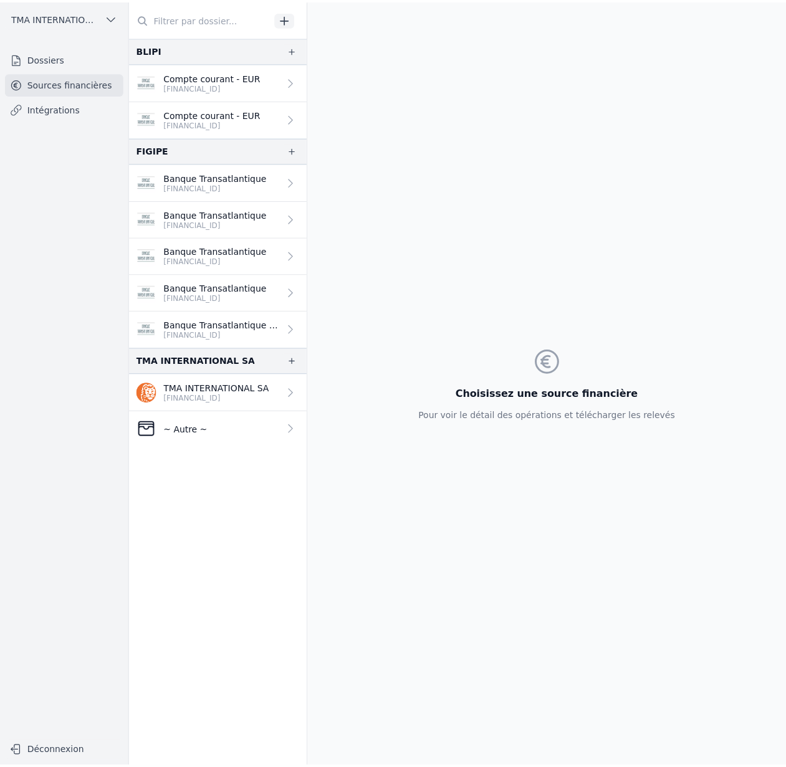
scroll to position [2, 0]
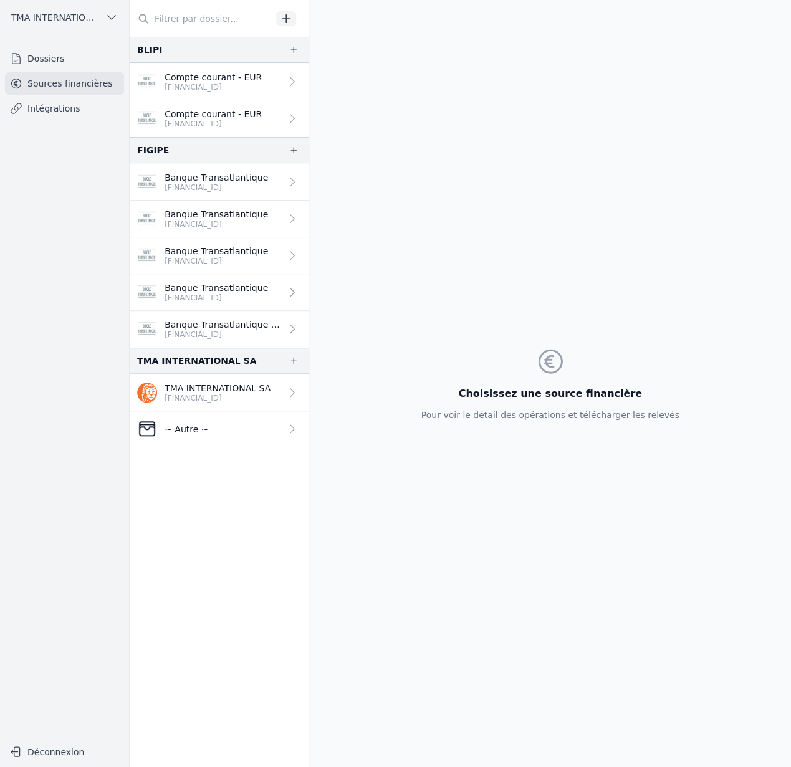
click at [103, 17] on button "TMA INTERNATIONAL SA" at bounding box center [64, 17] width 119 height 20
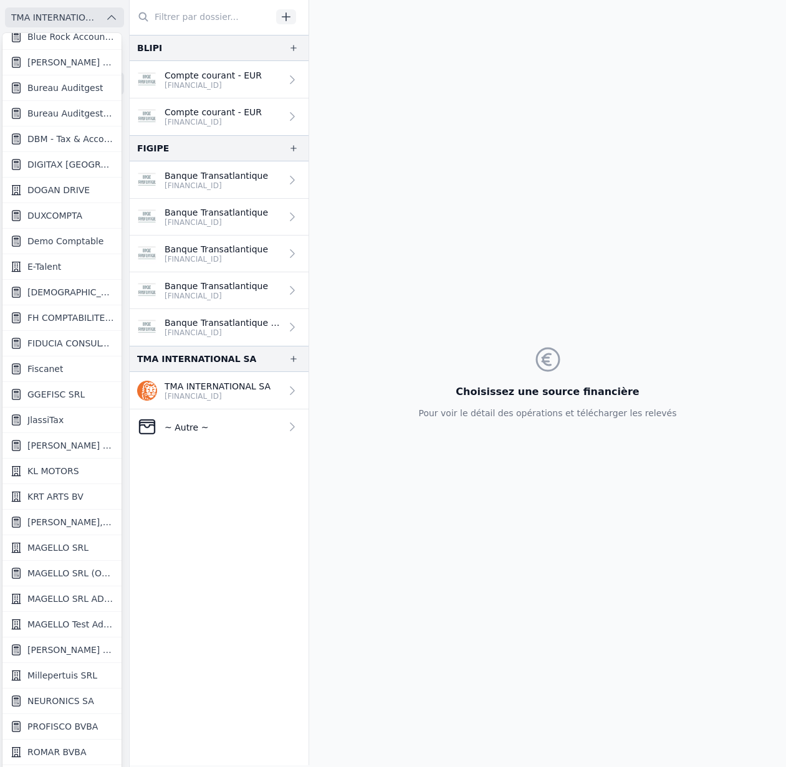
scroll to position [443, 0]
click at [80, 315] on span "FH COMPTABILITE SRL" at bounding box center [70, 318] width 87 height 12
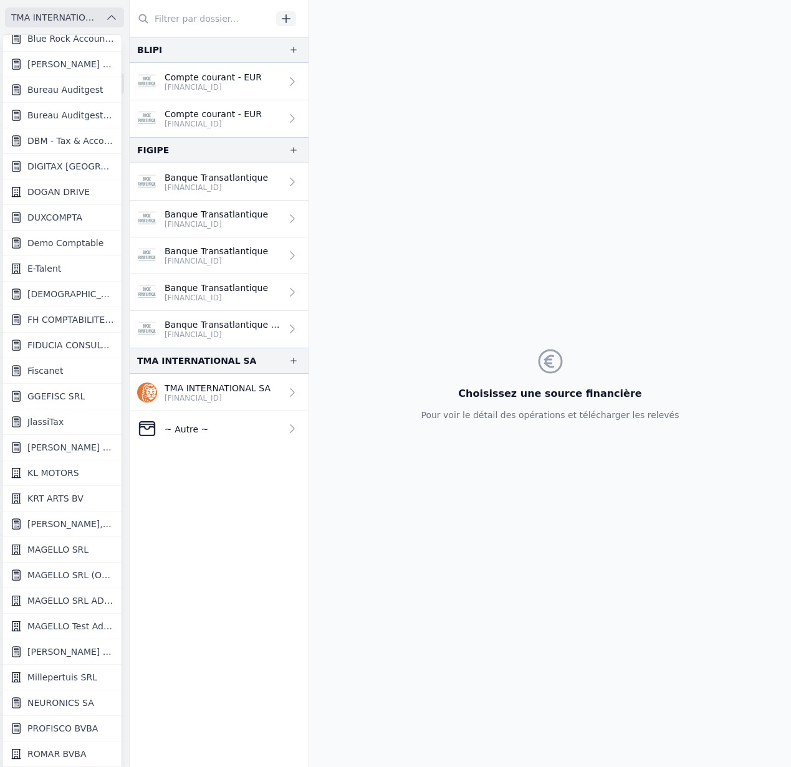
scroll to position [0, 0]
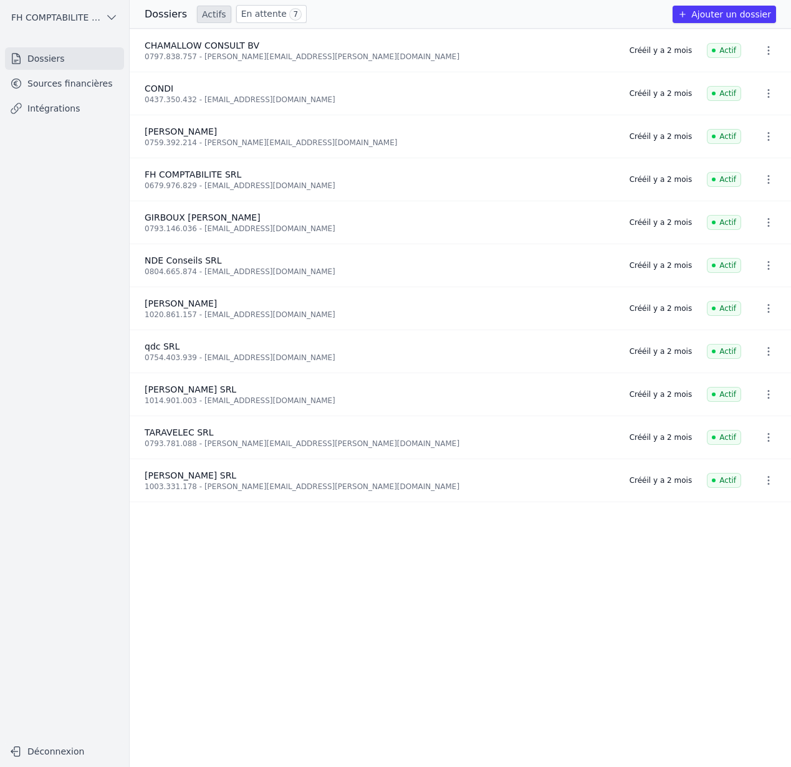
click at [70, 87] on link "Sources financières" at bounding box center [64, 83] width 119 height 22
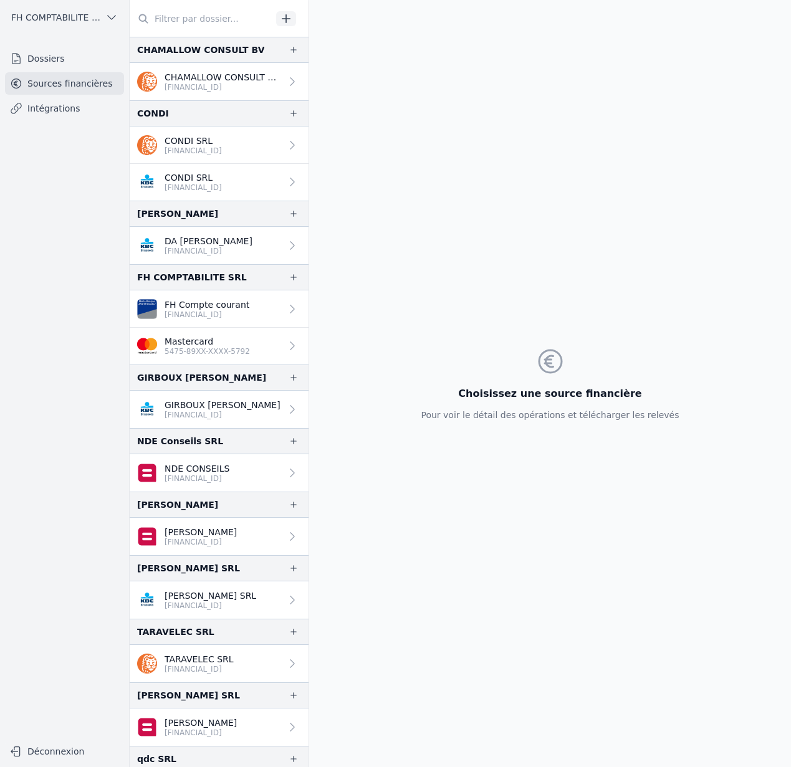
click at [69, 21] on span "FH COMPTABILITE SRL" at bounding box center [55, 17] width 89 height 12
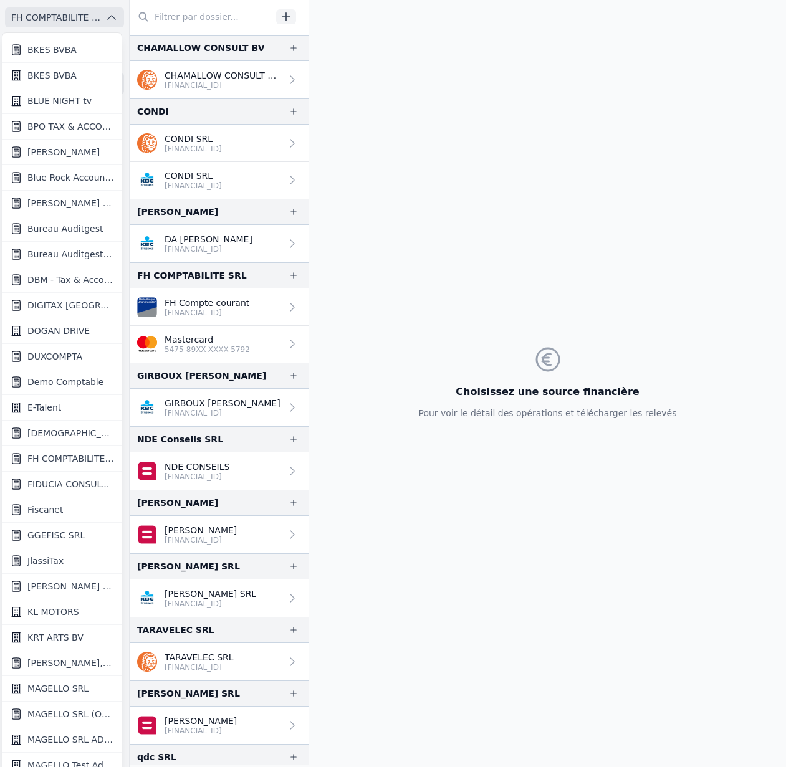
scroll to position [299, 0]
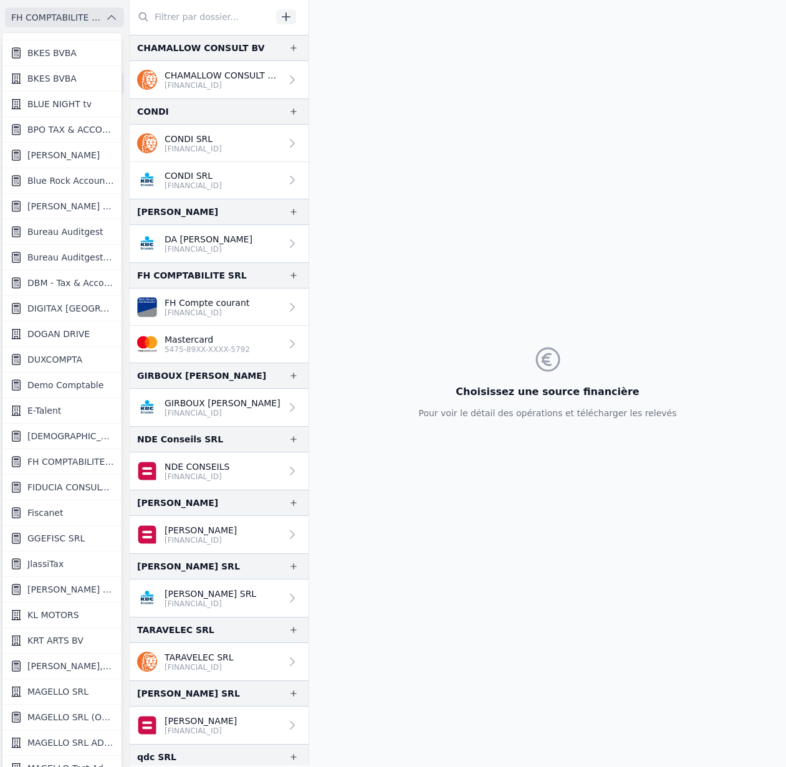
click at [80, 131] on span "BPO TAX & ACCOUNTANCY SRL" at bounding box center [70, 129] width 87 height 12
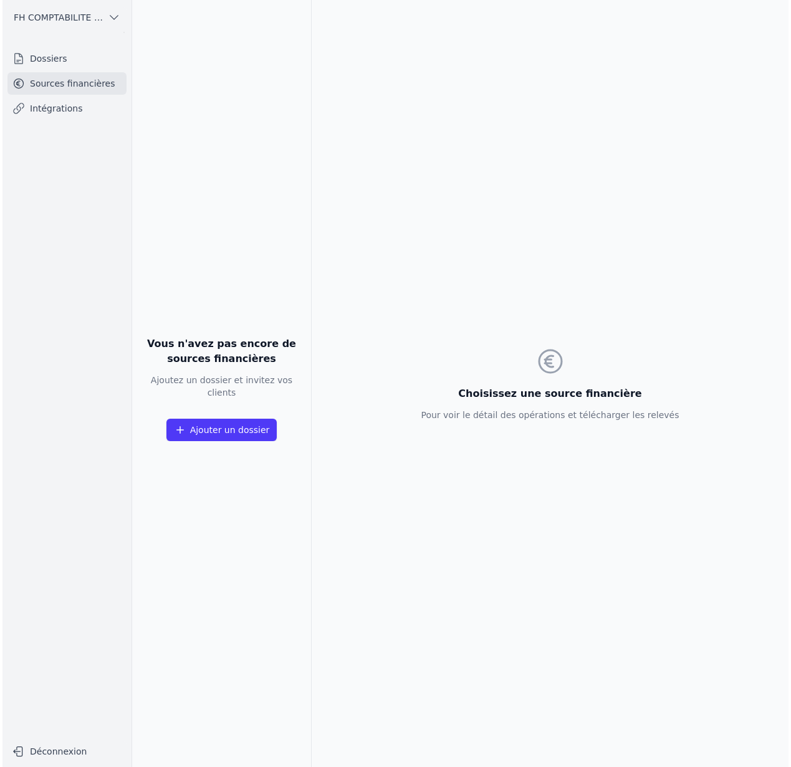
scroll to position [0, 0]
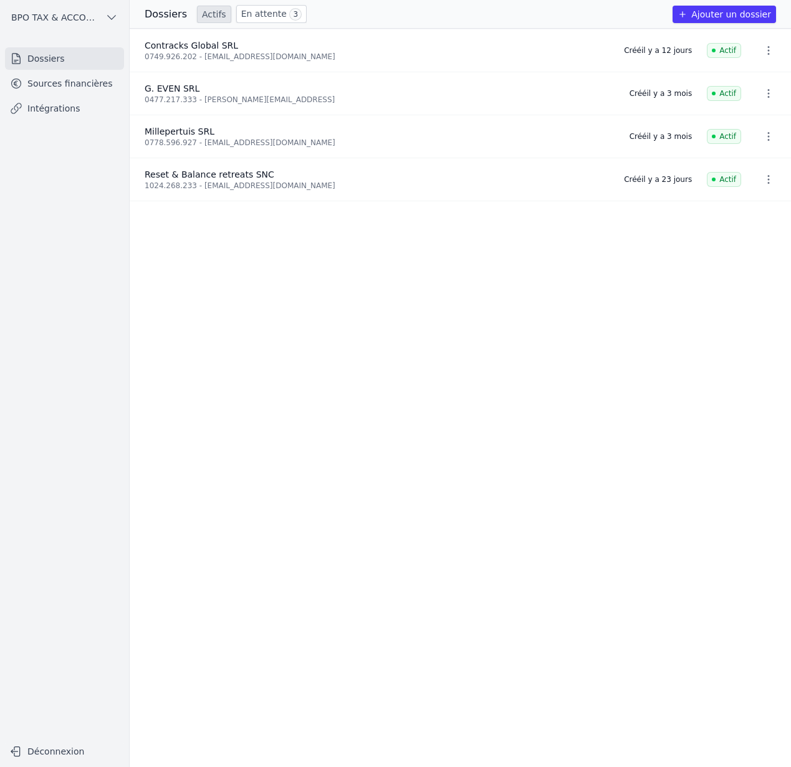
click at [76, 86] on link "Sources financières" at bounding box center [64, 83] width 119 height 22
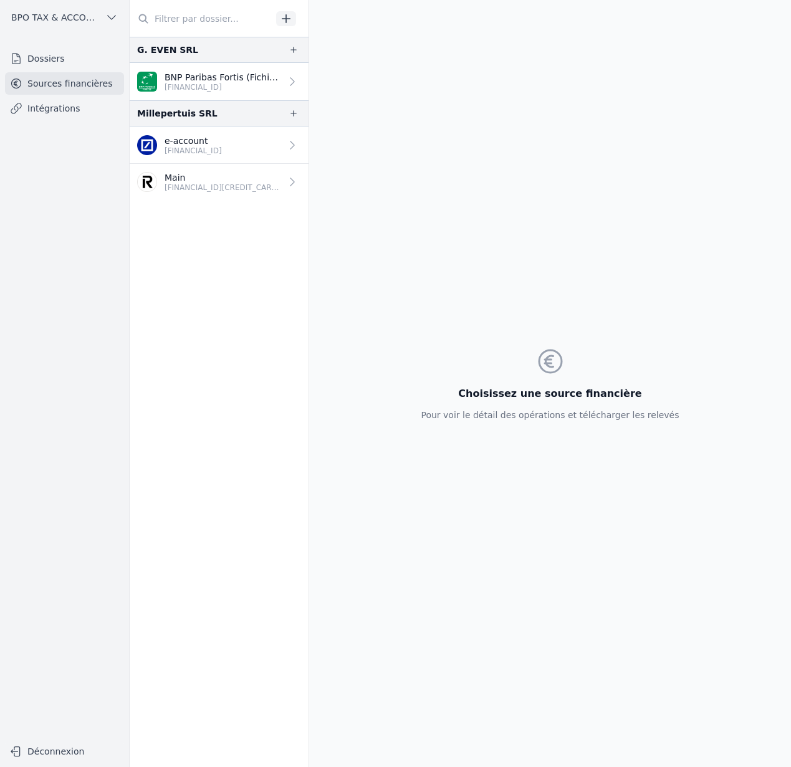
click at [209, 176] on p "Main" at bounding box center [223, 177] width 117 height 12
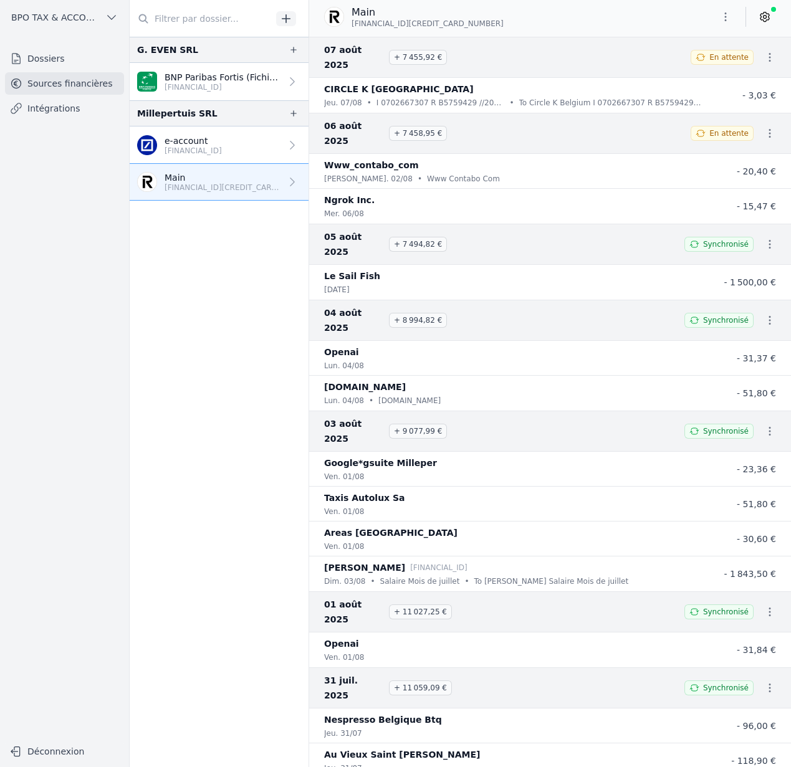
click at [97, 16] on span "BPO TAX & ACCOUNTANCY SRL" at bounding box center [55, 17] width 89 height 12
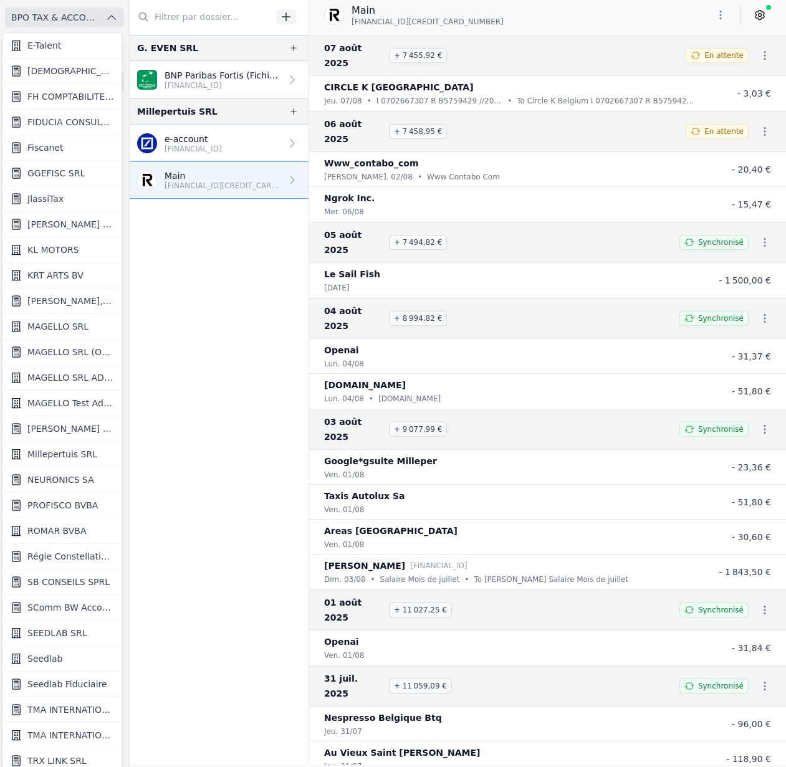
scroll to position [665, 0]
click at [65, 601] on span "SComm BW Accounting" at bounding box center [70, 607] width 87 height 12
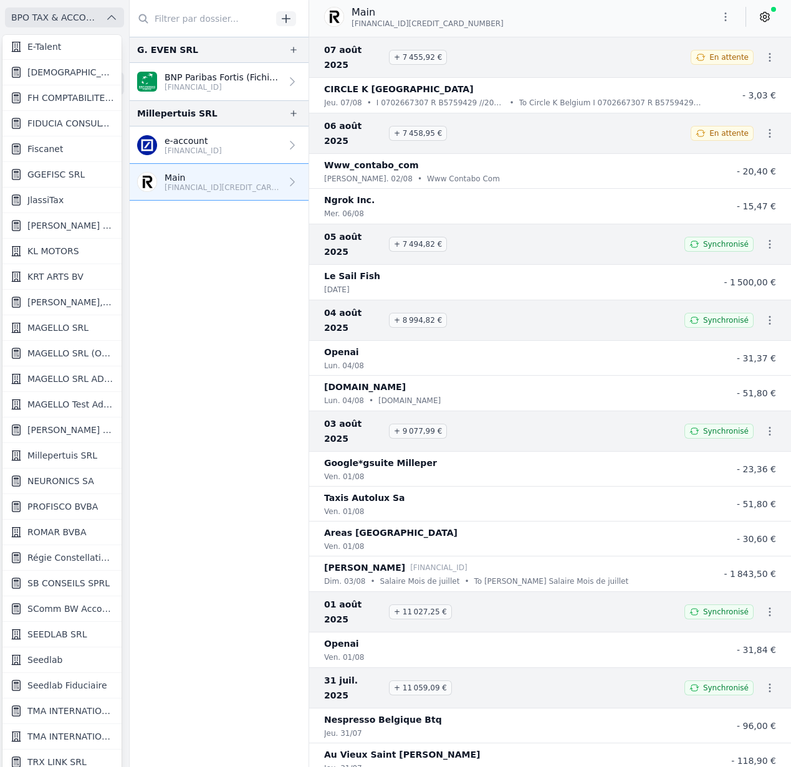
scroll to position [0, 0]
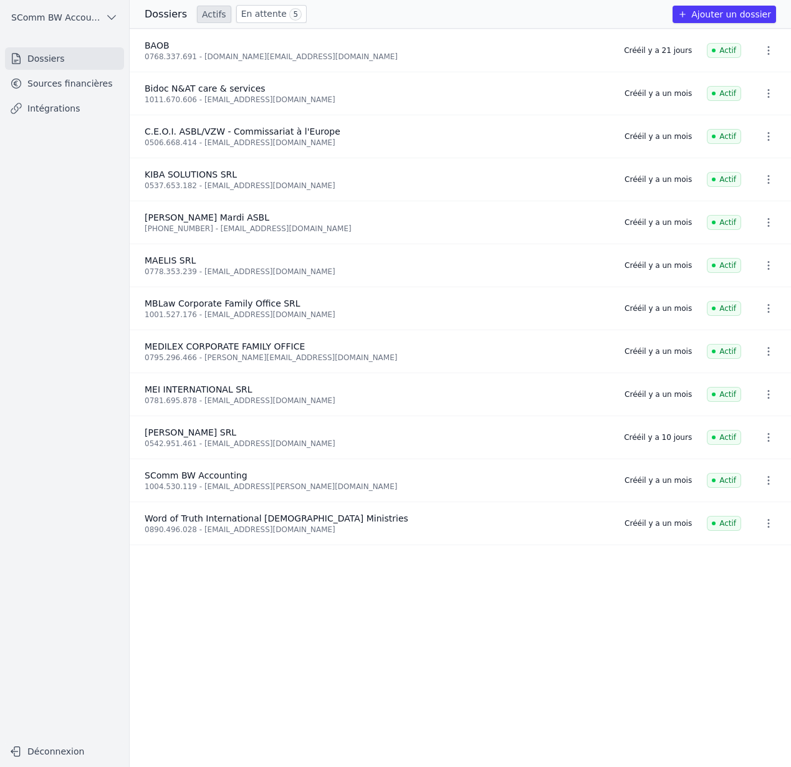
click at [95, 88] on link "Sources financières" at bounding box center [64, 83] width 119 height 22
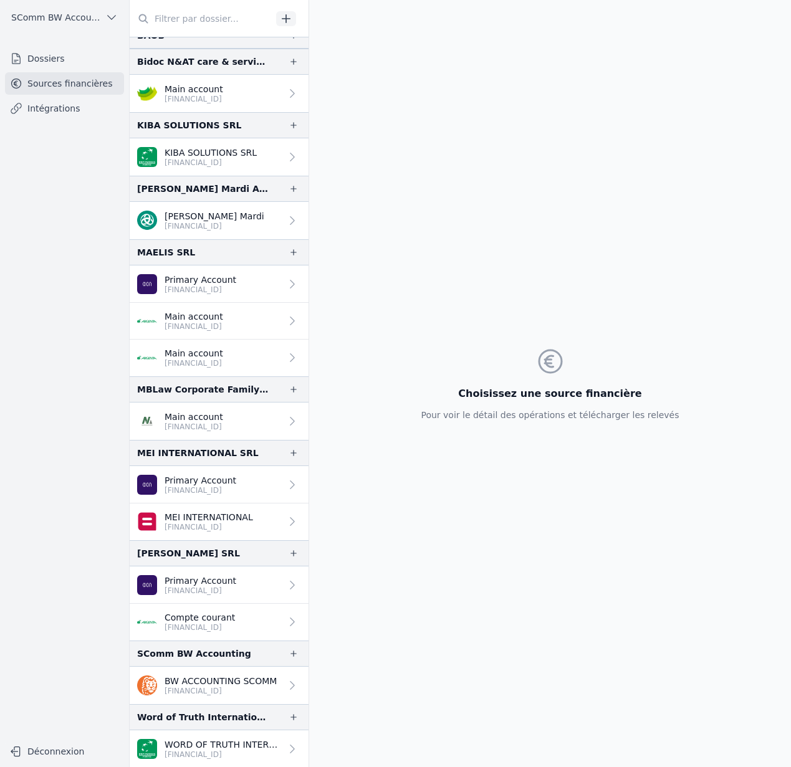
scroll to position [57, 0]
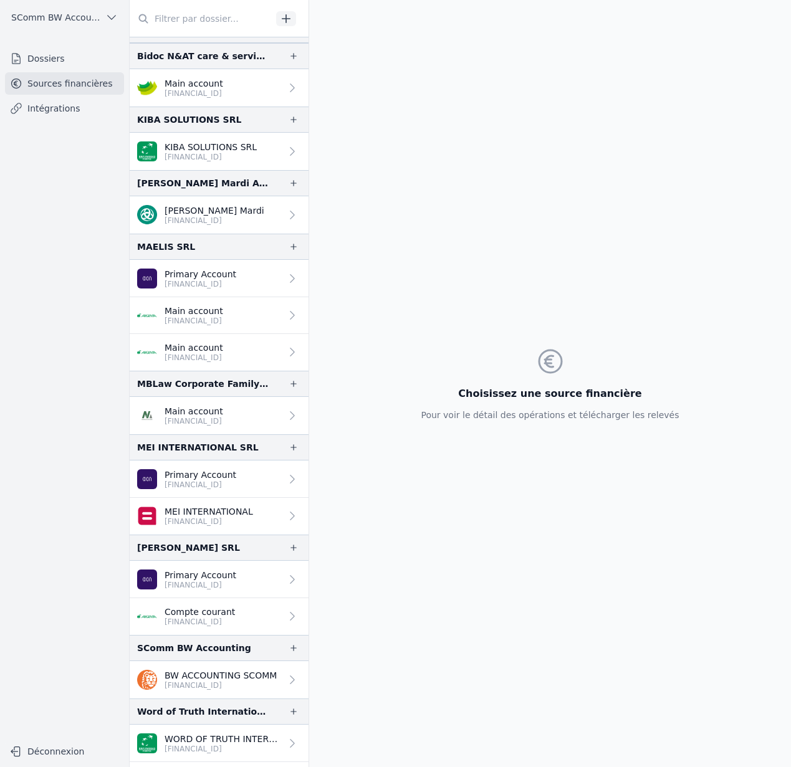
click at [223, 305] on p "Main account" at bounding box center [194, 311] width 59 height 12
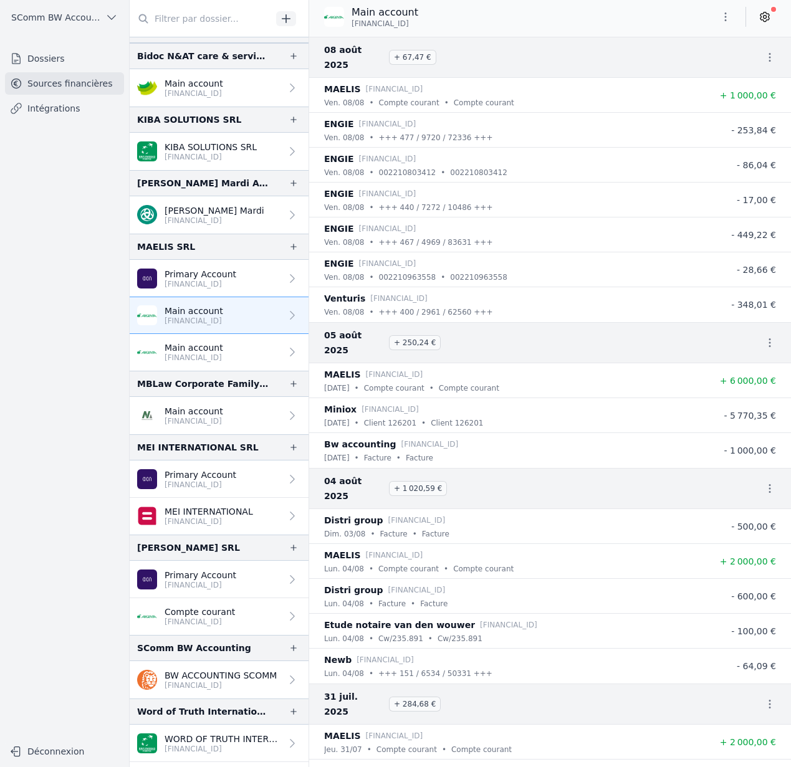
click at [223, 353] on p "[FINANCIAL_ID]" at bounding box center [194, 358] width 59 height 10
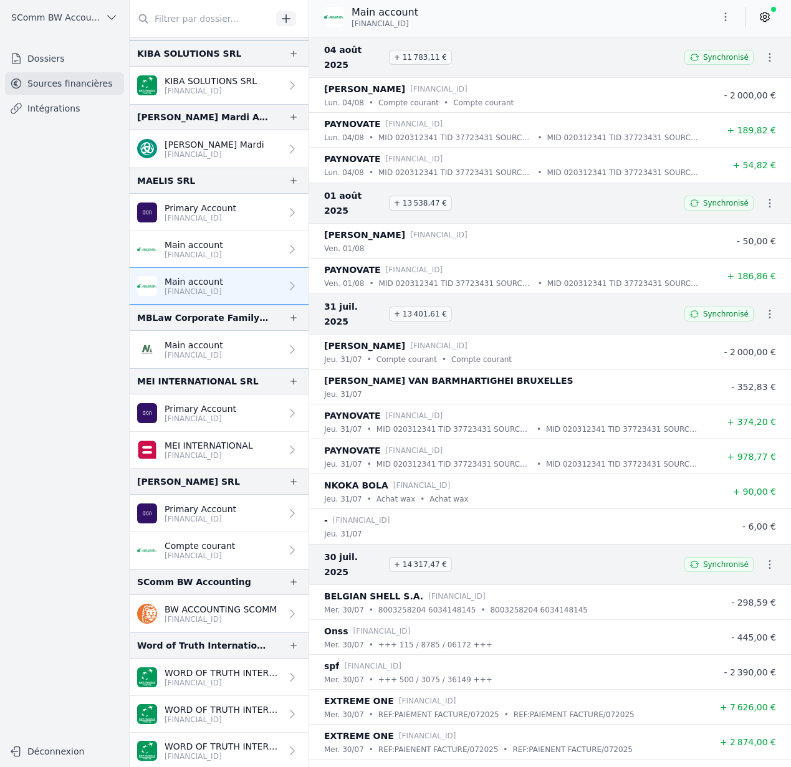
scroll to position [126, 0]
